Goal: Browse casually: Explore the website without a specific task or goal

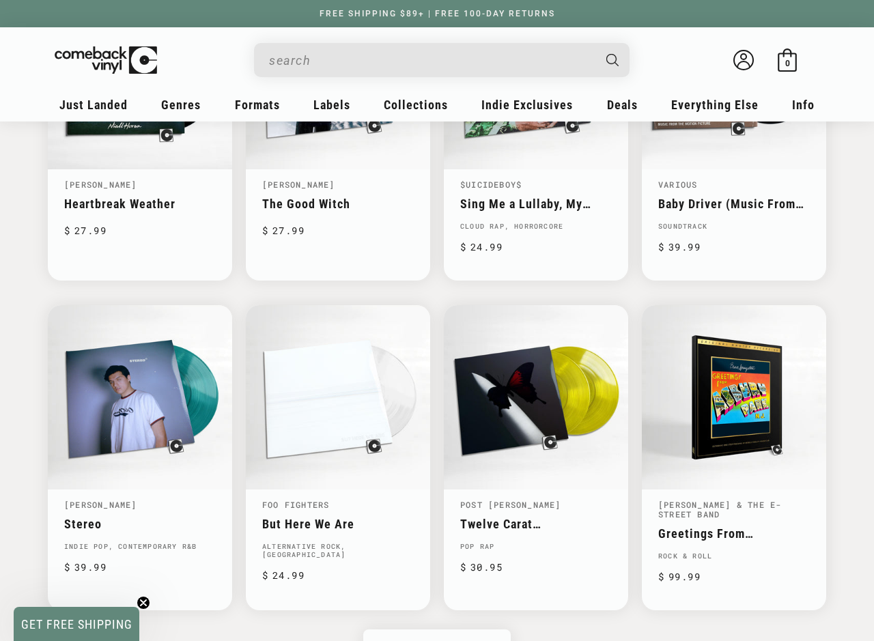
scroll to position [1365, 0]
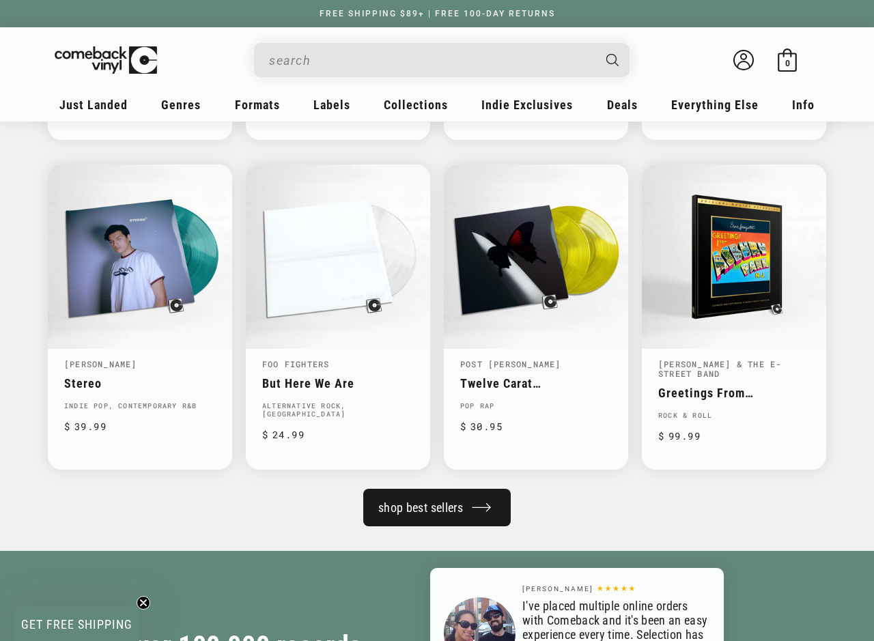
click at [421, 515] on link "shop best sellers" at bounding box center [436, 508] width 147 height 38
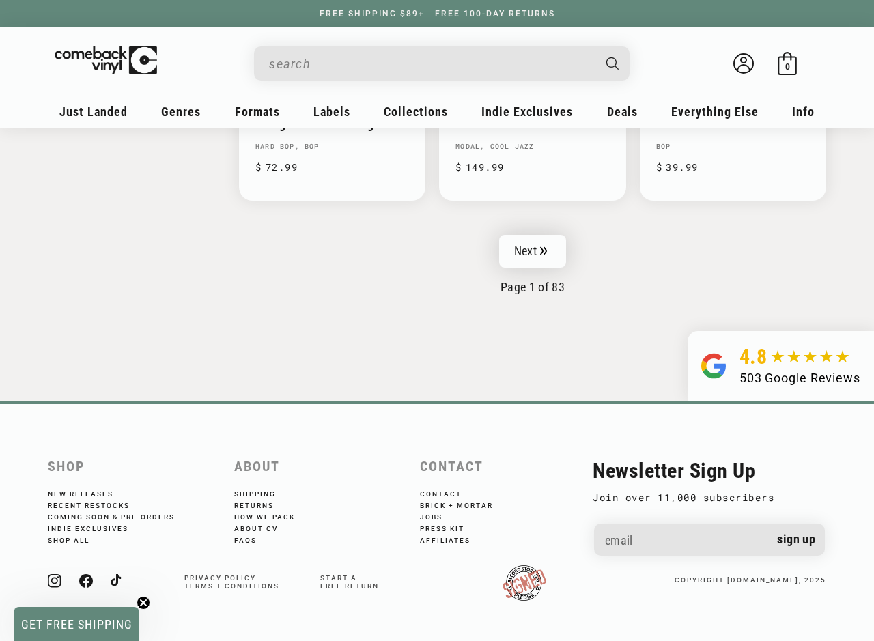
click at [513, 262] on link "Next" at bounding box center [532, 251] width 67 height 33
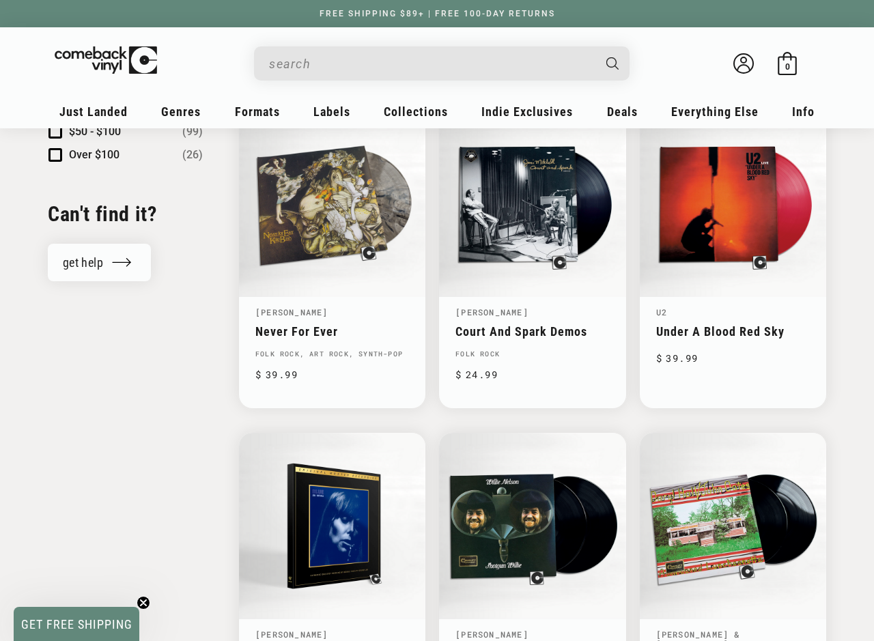
scroll to position [1638, 0]
